Goal: Information Seeking & Learning: Understand process/instructions

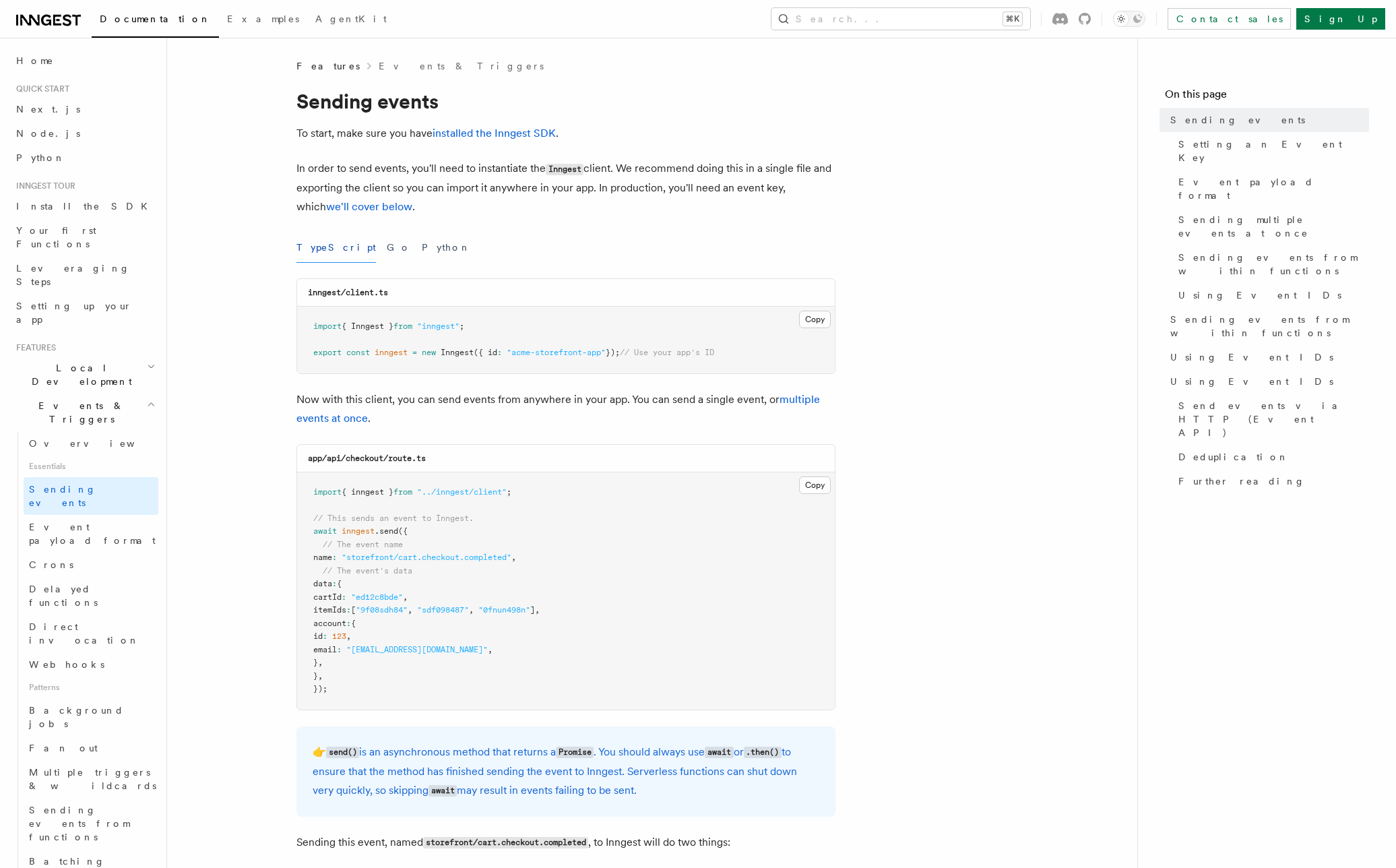
click at [386, 250] on button "Go" at bounding box center [398, 247] width 25 height 30
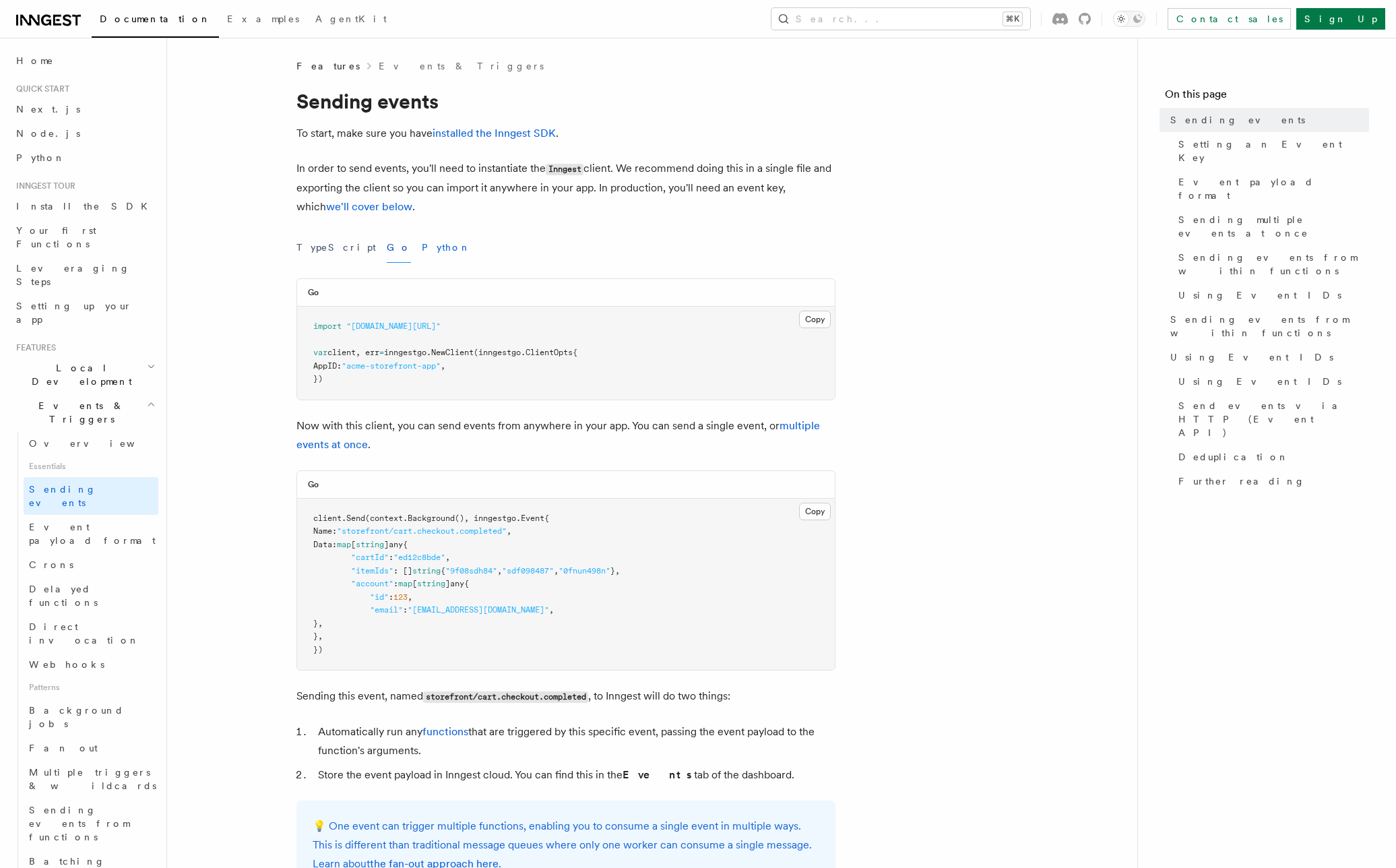
click at [422, 247] on button "Python" at bounding box center [446, 247] width 49 height 30
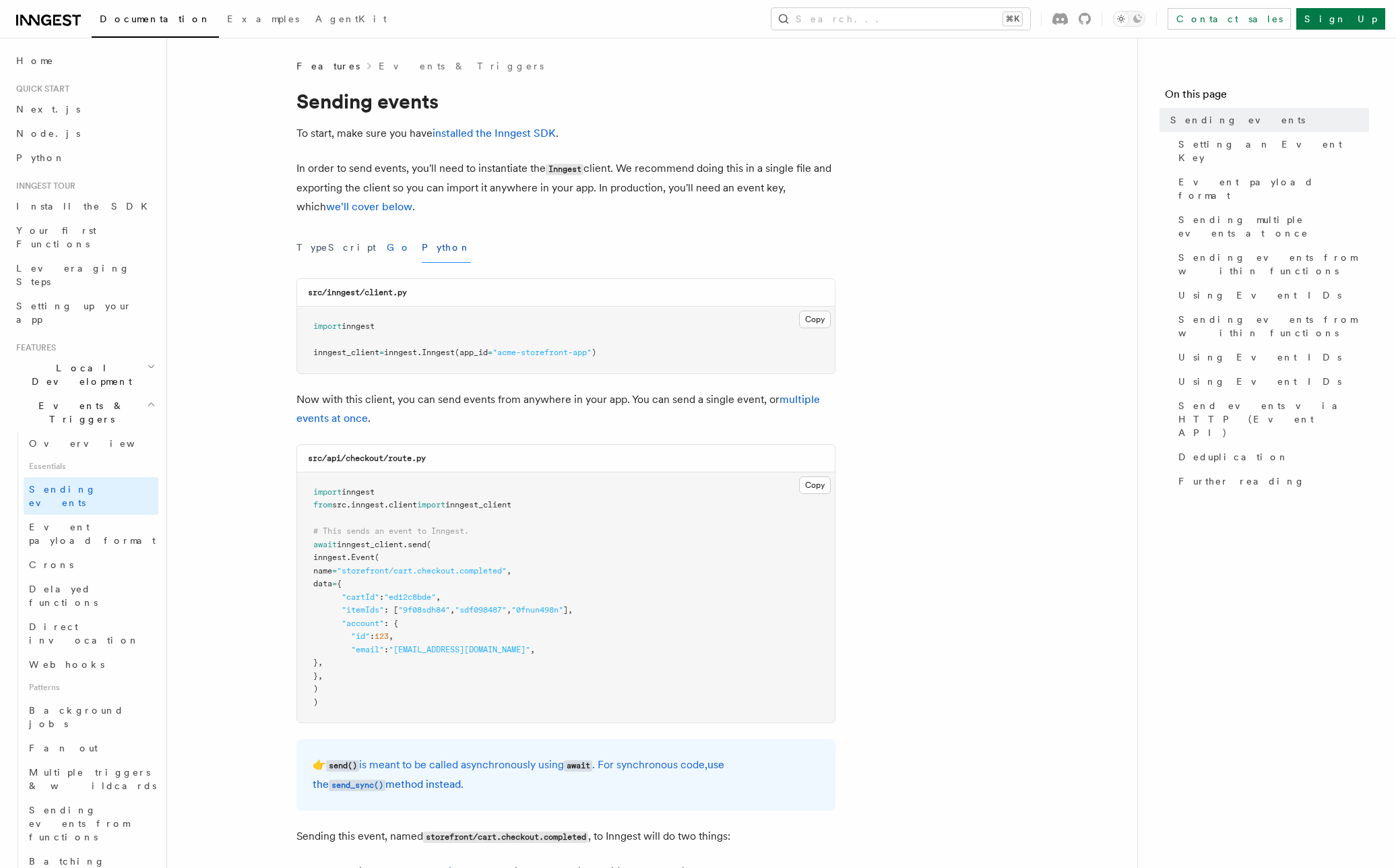
click at [386, 248] on button "Go" at bounding box center [398, 247] width 25 height 30
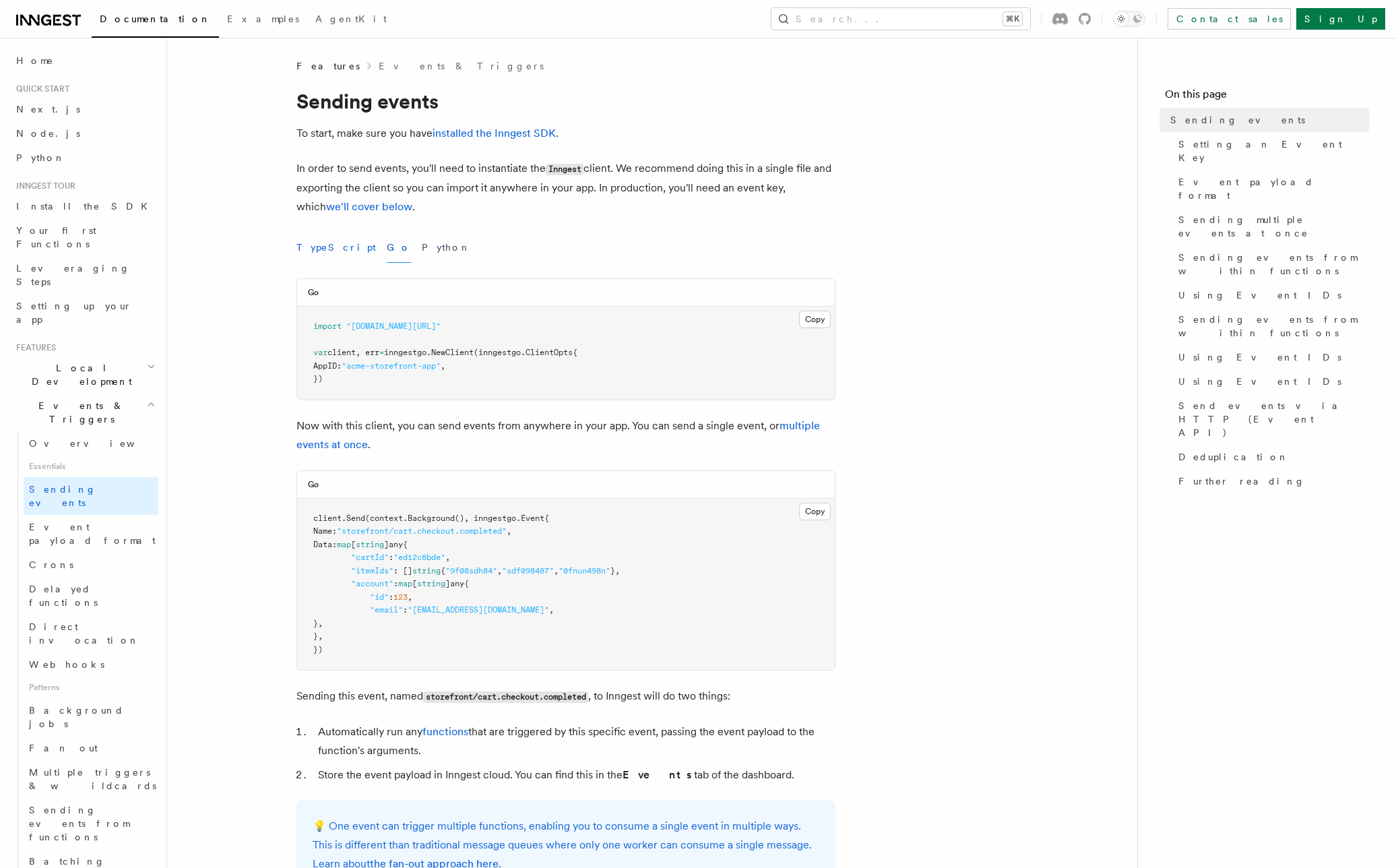
click at [326, 250] on button "TypeScript" at bounding box center [335, 247] width 80 height 30
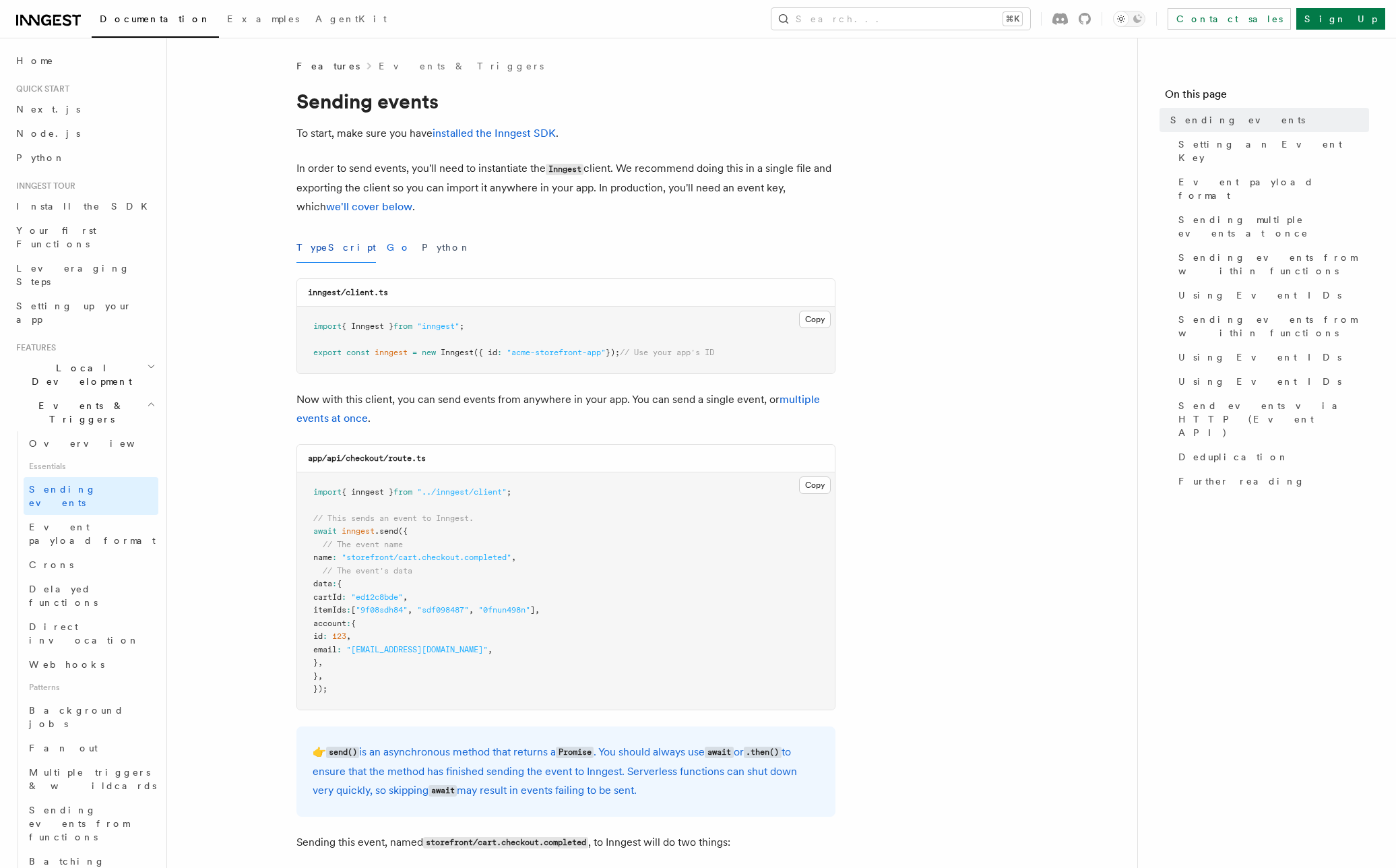
click at [386, 252] on button "Go" at bounding box center [398, 247] width 25 height 30
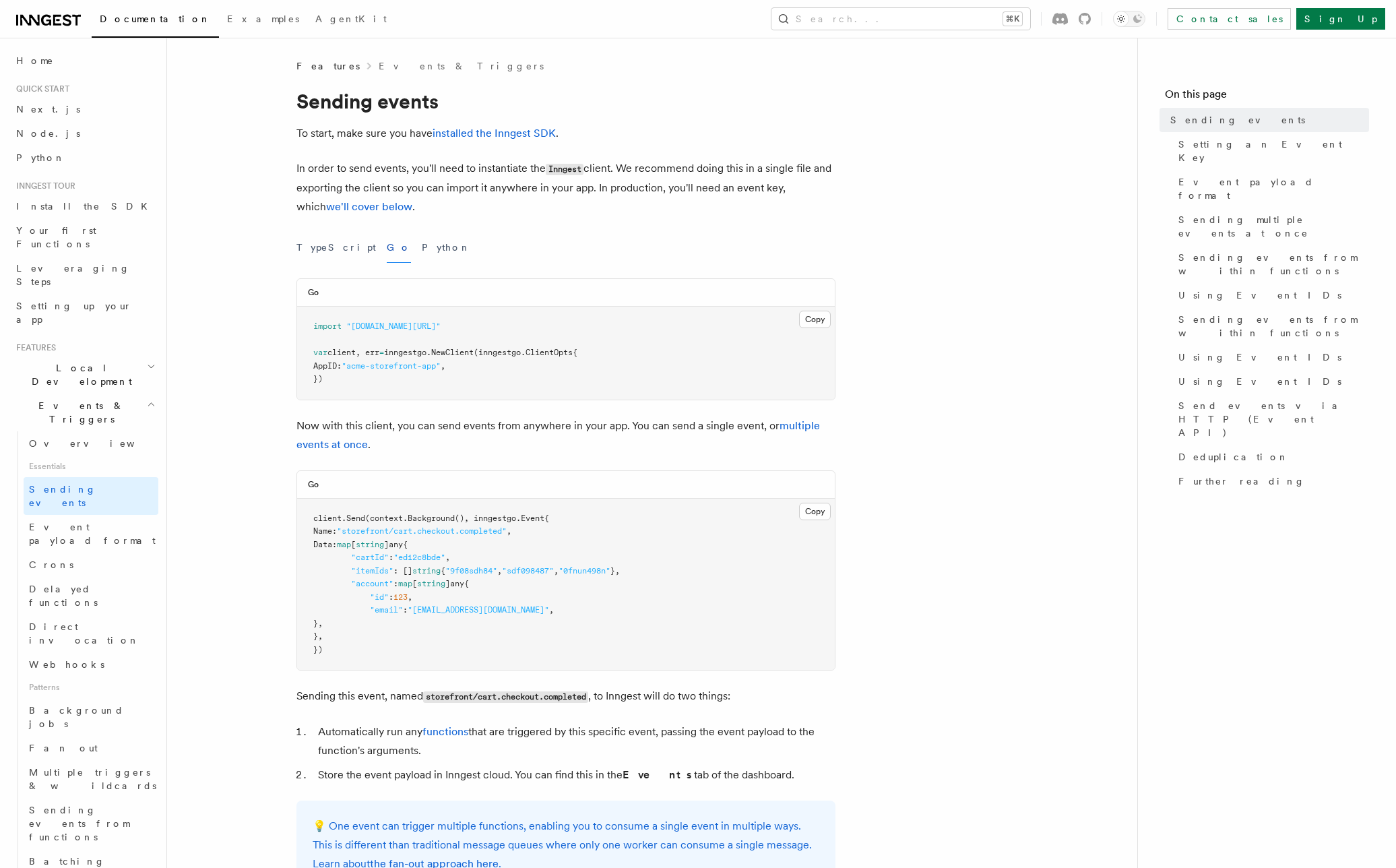
click at [599, 572] on span ""0fnun498n"" at bounding box center [584, 571] width 52 height 10
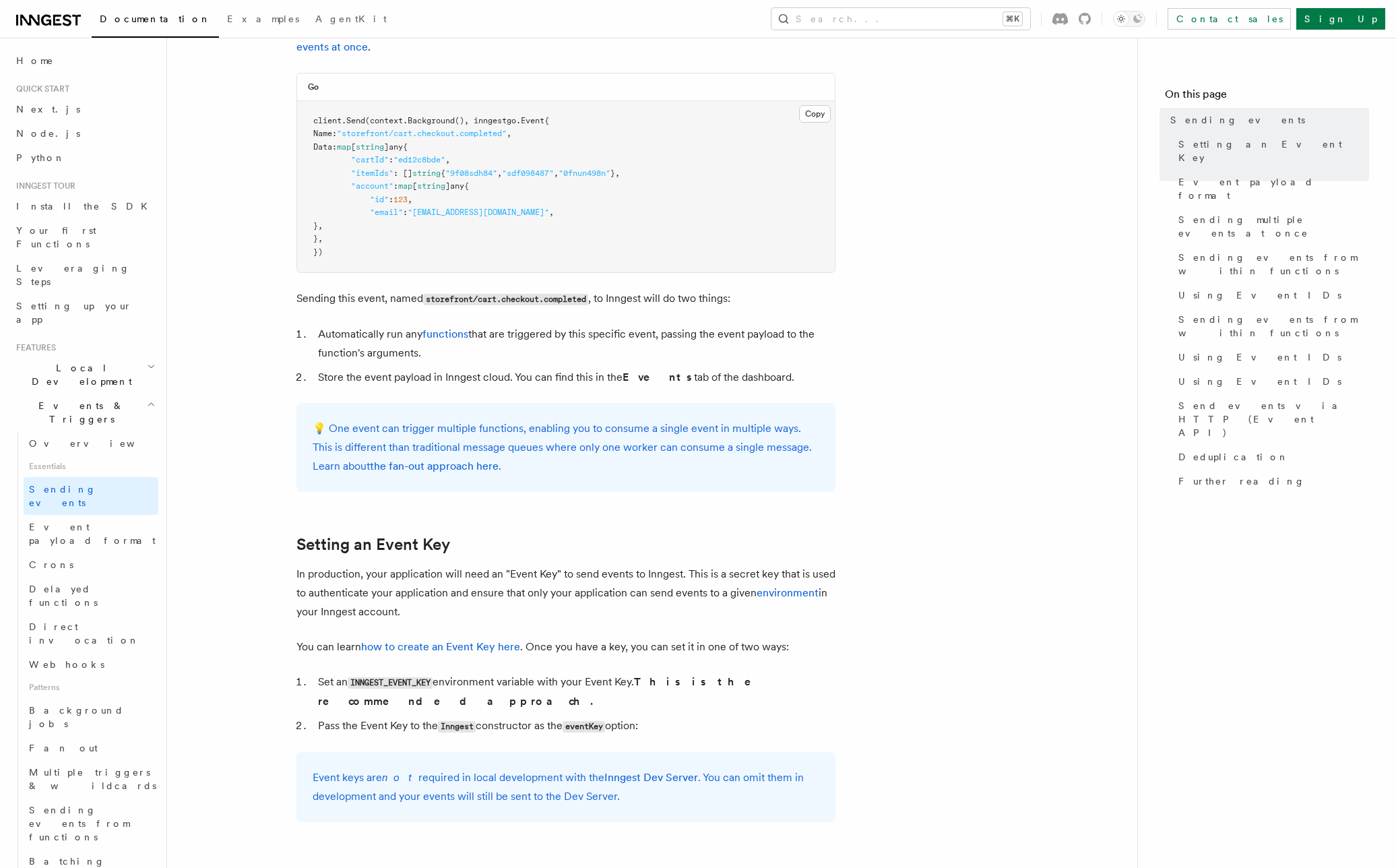
scroll to position [795, 0]
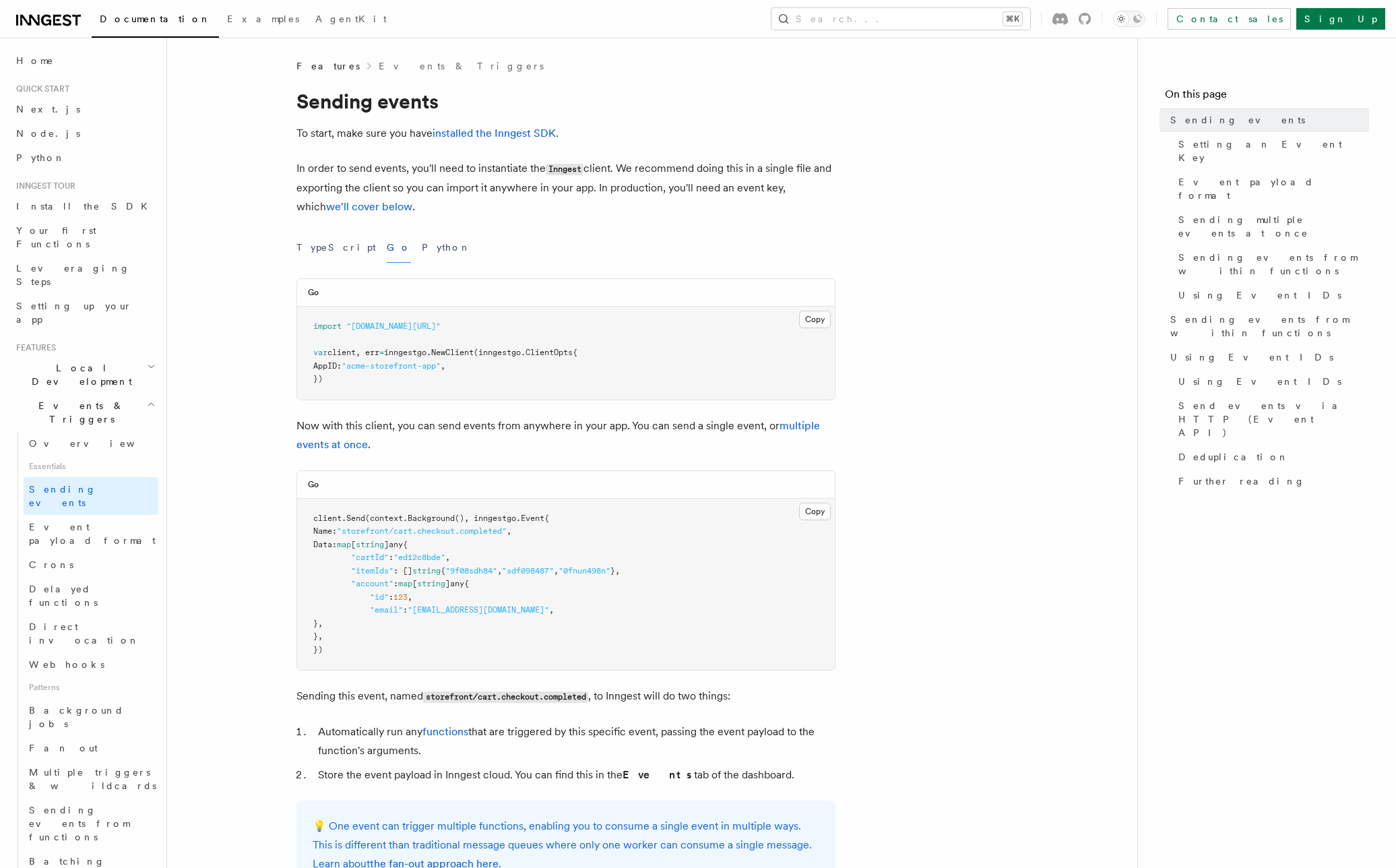
scroll to position [1965, 0]
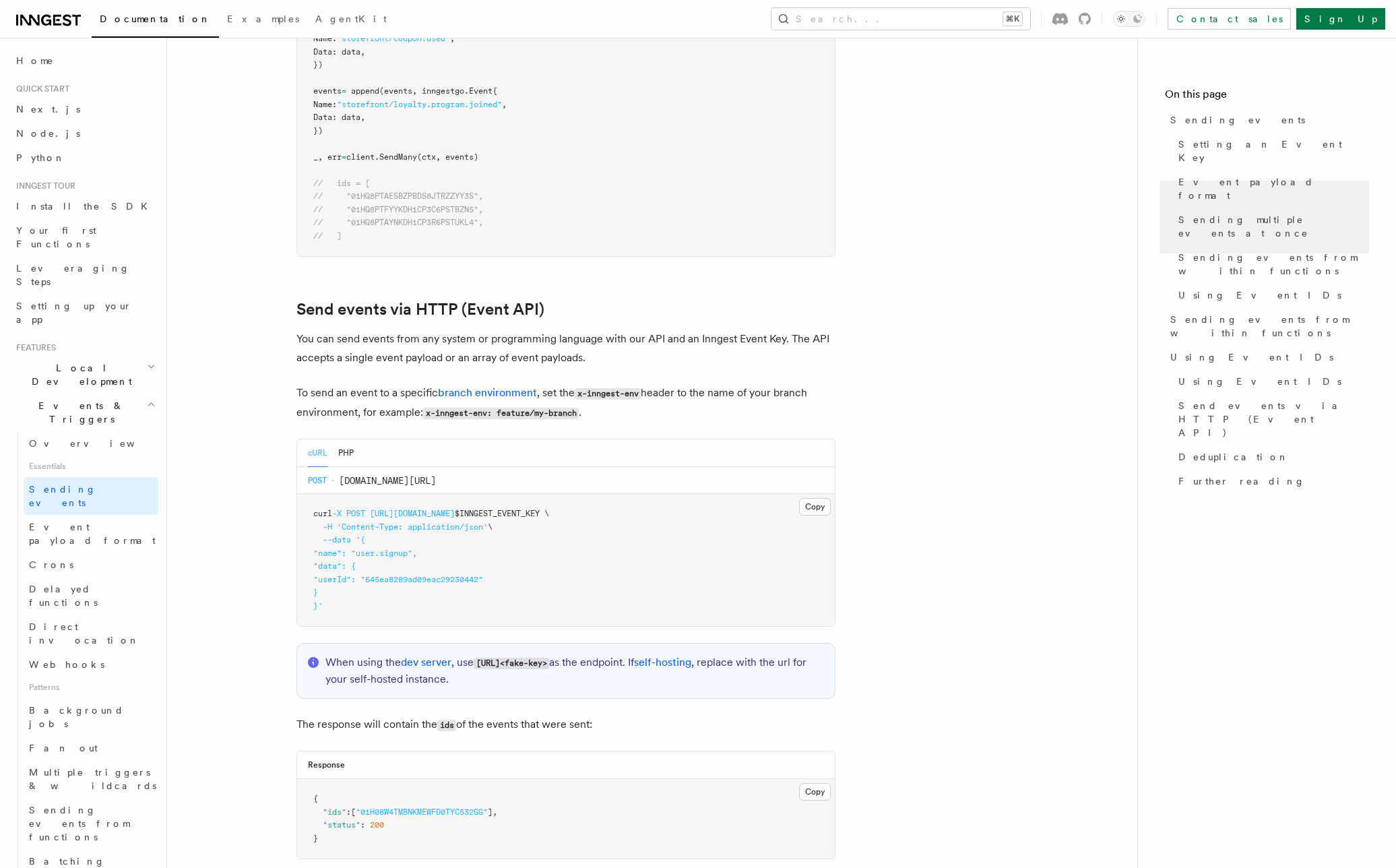
drag, startPoint x: 351, startPoint y: 587, endPoint x: 313, endPoint y: 489, distance: 105.1
click at [313, 493] on pre "curl -X POST https://inn.gs/e/ $INNGEST_EVENT_KEY \ -H 'Content-Type: applicati…" at bounding box center [565, 559] width 538 height 132
copy code "curl -X POST https://inn.gs/e/ $INNGEST_EVENT_KEY \ -H 'Content-Type: applicati…"
click at [820, 497] on button "Copy Copied" at bounding box center [815, 506] width 31 height 18
click at [930, 179] on article "Features Events & Triggers Sending events To start, make sure you have installe…" at bounding box center [652, 21] width 927 height 3852
